Goal: Information Seeking & Learning: Learn about a topic

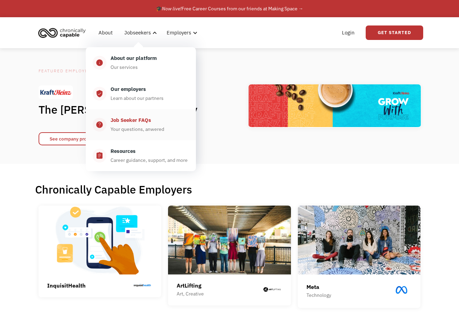
click at [133, 122] on div "Job Seeker FAQs" at bounding box center [130, 120] width 41 height 8
click at [129, 87] on div "Our employers" at bounding box center [127, 89] width 35 height 8
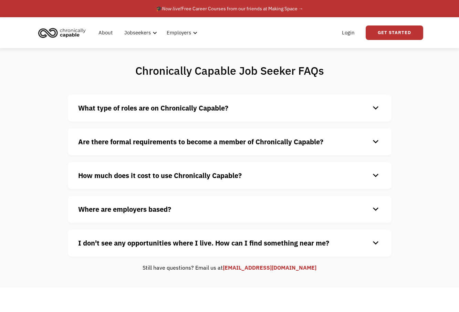
click at [373, 108] on div "keyboard_arrow_down" at bounding box center [375, 108] width 11 height 10
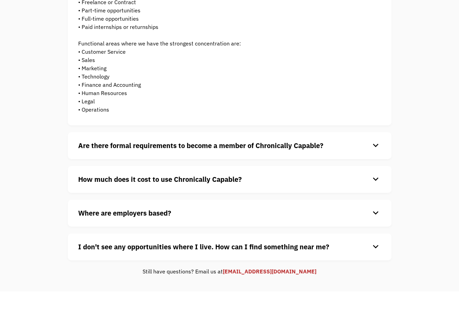
scroll to position [130, 0]
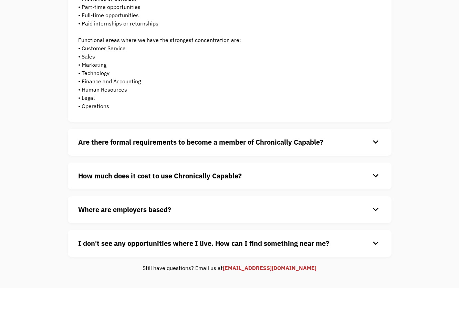
click at [379, 144] on div "keyboard_arrow_down" at bounding box center [375, 142] width 11 height 10
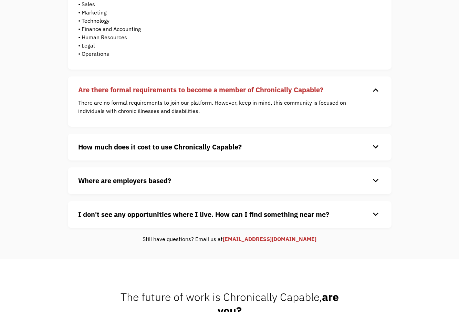
scroll to position [191, 0]
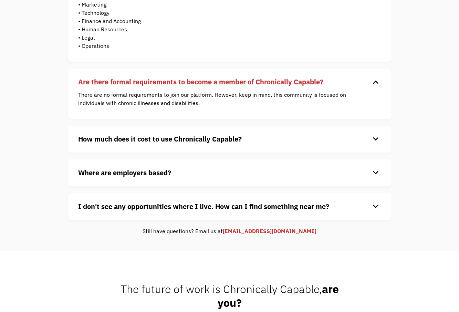
click at [372, 141] on div "keyboard_arrow_down" at bounding box center [375, 139] width 11 height 10
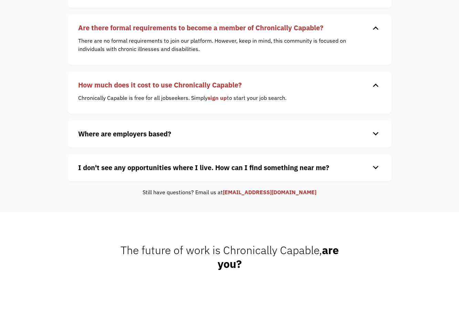
scroll to position [245, 0]
click at [371, 135] on div "keyboard_arrow_down" at bounding box center [375, 133] width 11 height 10
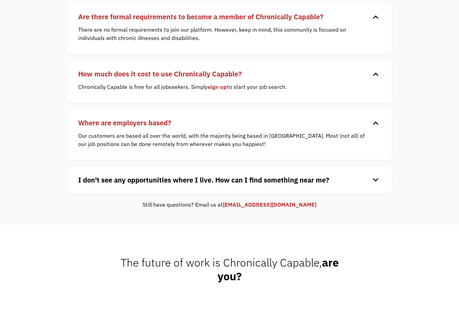
scroll to position [256, 0]
click at [372, 180] on div "keyboard_arrow_down" at bounding box center [375, 180] width 11 height 10
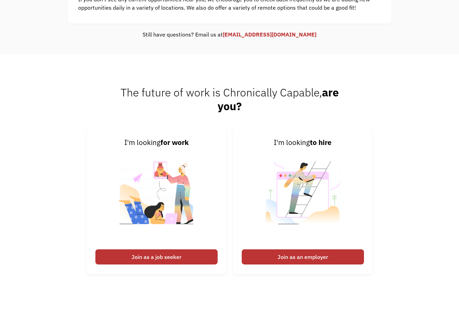
scroll to position [533, 0]
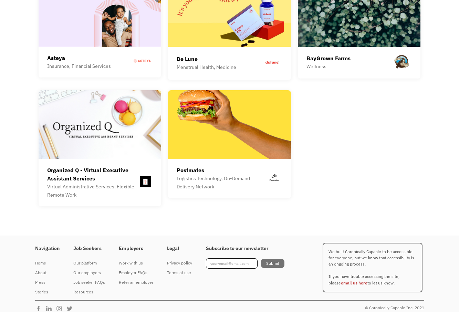
scroll to position [1942, 0]
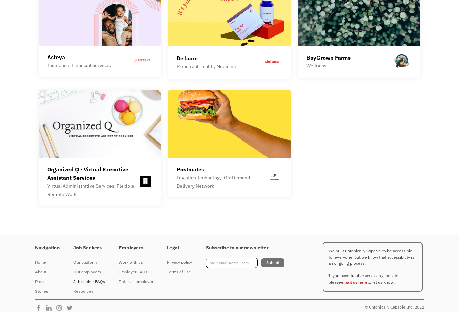
click at [87, 277] on div "Job seeker FAQs" at bounding box center [89, 281] width 32 height 8
click at [133, 258] on div "Work with us" at bounding box center [136, 262] width 34 height 8
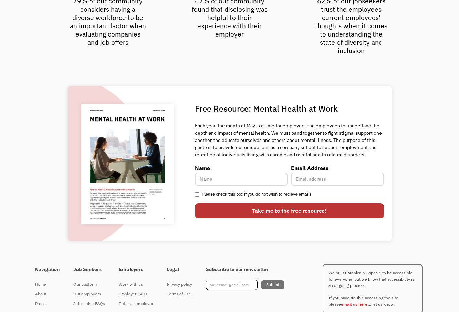
scroll to position [1870, 0]
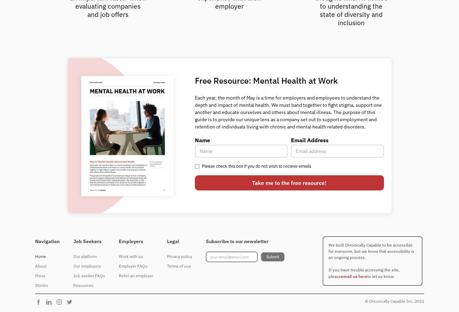
click at [44, 256] on div "Home" at bounding box center [47, 256] width 24 height 8
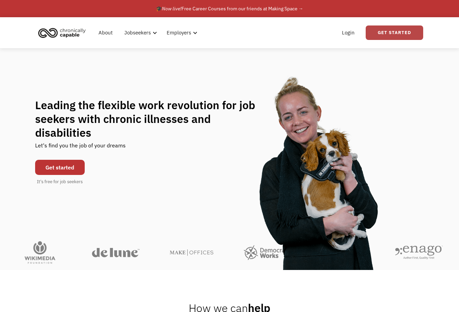
click at [393, 36] on link "Get Started" at bounding box center [394, 32] width 57 height 14
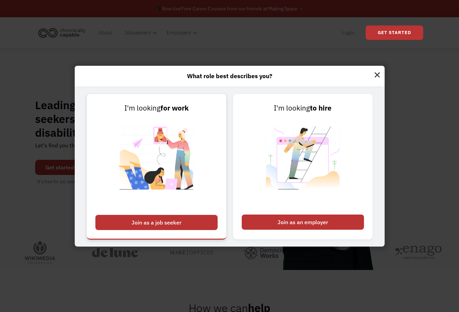
click at [167, 217] on div "Join as a job seeker" at bounding box center [156, 222] width 122 height 15
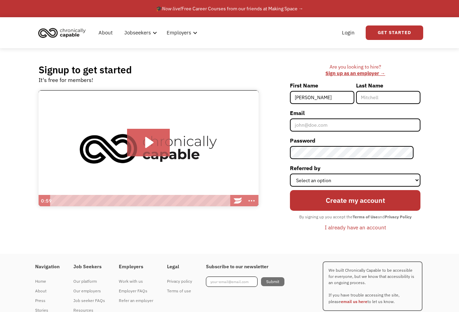
type input "Erin"
click at [267, 104] on div "Are you looking to hire? ‍ Sign up as an employer → First Name Erin Last Name E…" at bounding box center [342, 151] width 155 height 174
click at [357, 228] on div "I already have an account" at bounding box center [355, 227] width 61 height 8
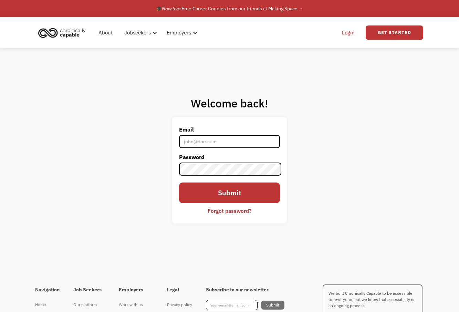
type input "[EMAIL_ADDRESS][DOMAIN_NAME]"
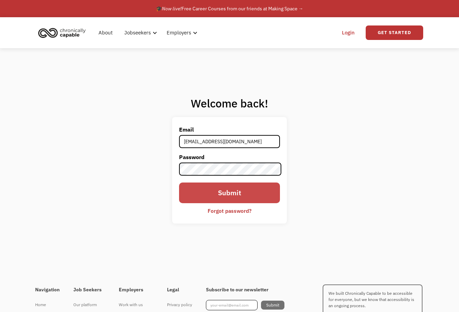
click at [213, 192] on input "Submit" at bounding box center [229, 192] width 101 height 21
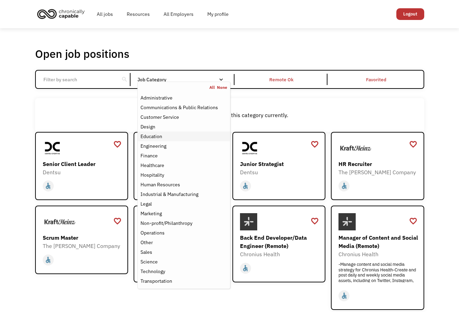
click at [161, 136] on div "Education" at bounding box center [151, 136] width 22 height 8
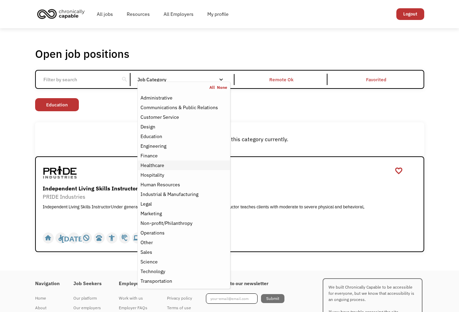
click at [160, 161] on div "Healthcare" at bounding box center [152, 165] width 24 height 8
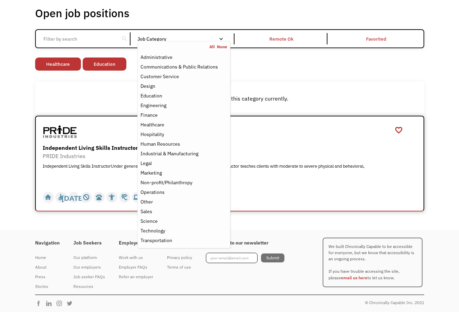
scroll to position [42, 0]
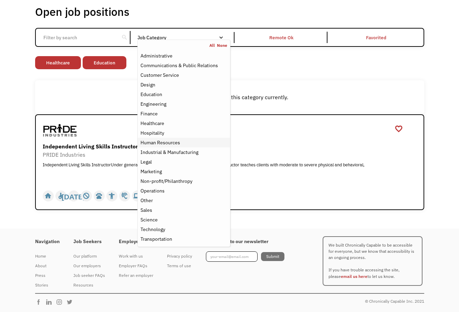
click at [167, 144] on div "Human Resources" at bounding box center [160, 142] width 40 height 8
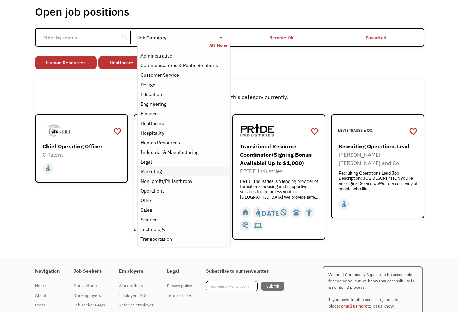
click at [159, 170] on div "Marketing" at bounding box center [150, 171] width 21 height 8
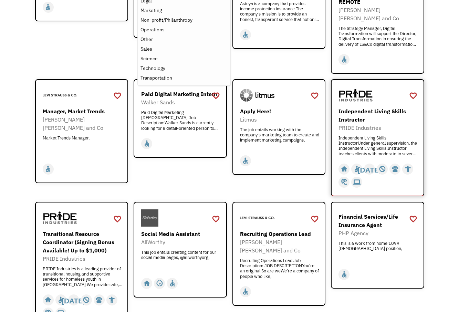
scroll to position [203, 0]
click at [346, 113] on div "Independent Living Skills Instructor" at bounding box center [378, 115] width 80 height 17
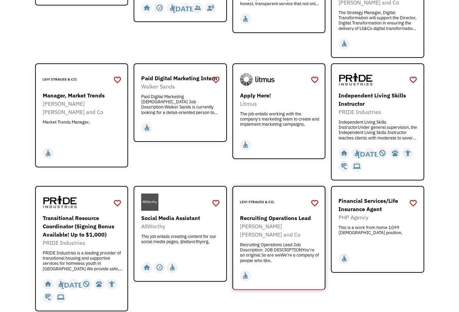
scroll to position [0, 0]
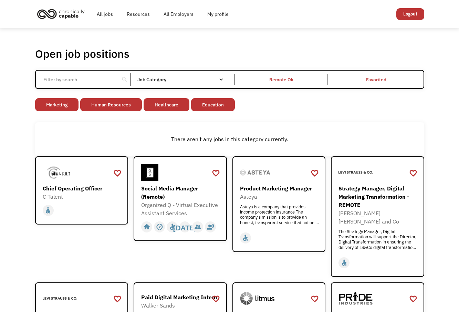
click at [85, 79] on input "Email Form" at bounding box center [77, 79] width 77 height 13
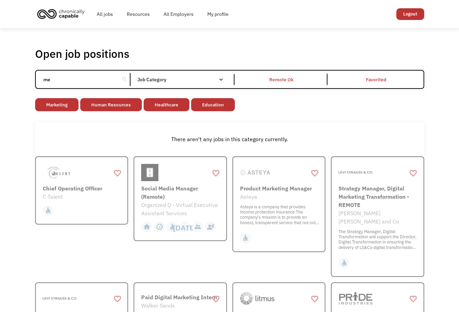
type input "m"
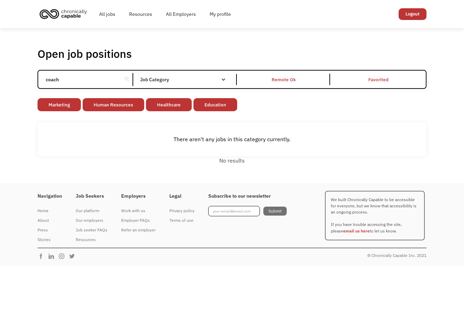
click input "Email Form" at bounding box center [0, 0] width 0 height 0
type input "c"
click input "Email Form" at bounding box center [0, 0] width 0 height 0
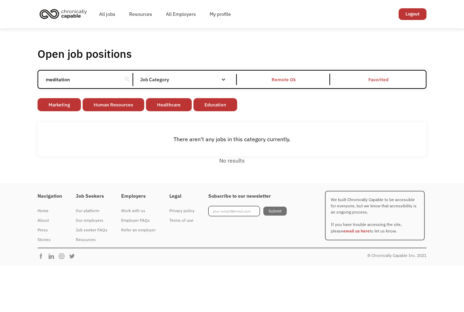
click input "Email Form" at bounding box center [0, 0] width 0 height 0
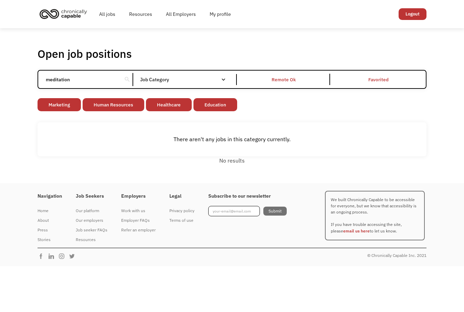
click input "Email Form" at bounding box center [0, 0] width 0 height 0
type input "m"
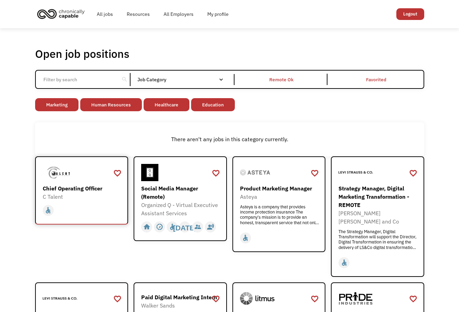
click at [80, 180] on div at bounding box center [83, 172] width 80 height 17
click at [182, 171] on div at bounding box center [181, 172] width 80 height 17
click at [260, 192] on div "Product Marketing Manager" at bounding box center [280, 188] width 80 height 8
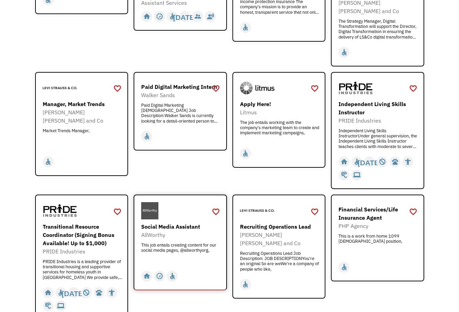
scroll to position [211, 0]
click at [376, 221] on div "PHP Agency" at bounding box center [378, 225] width 80 height 8
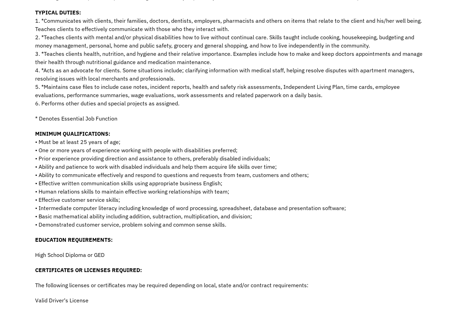
scroll to position [214, 0]
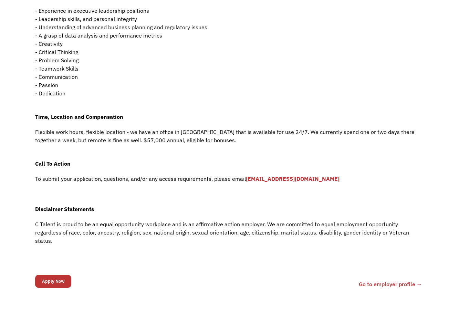
scroll to position [202, 0]
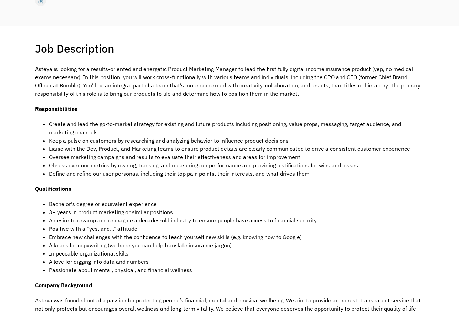
scroll to position [108, 0]
